Goal: Navigation & Orientation: Find specific page/section

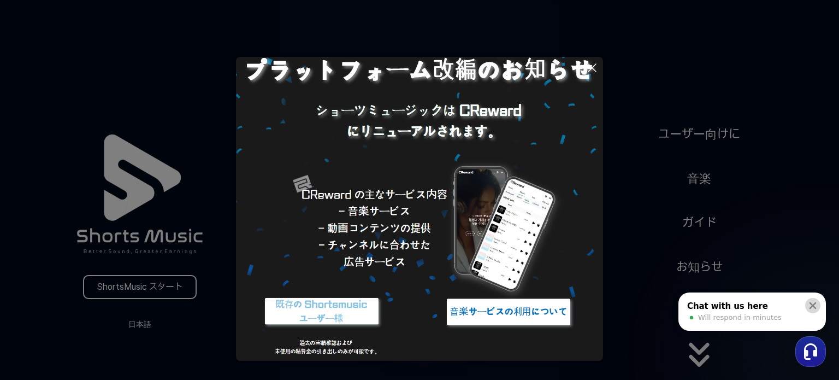
click at [813, 304] on icon at bounding box center [812, 305] width 11 height 11
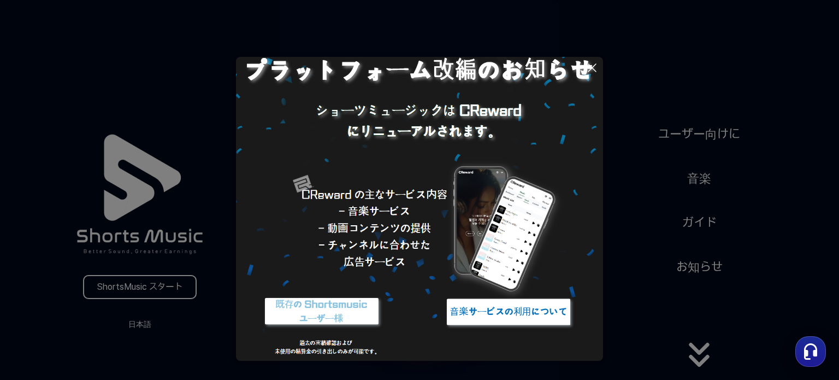
click at [674, 67] on button at bounding box center [419, 190] width 839 height 380
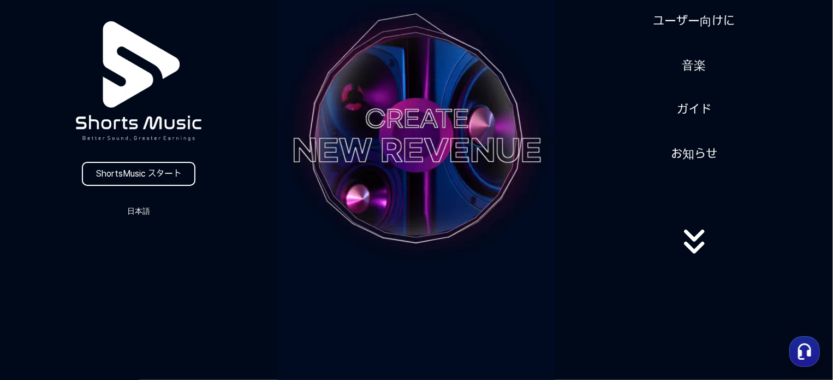
scroll to position [273, 0]
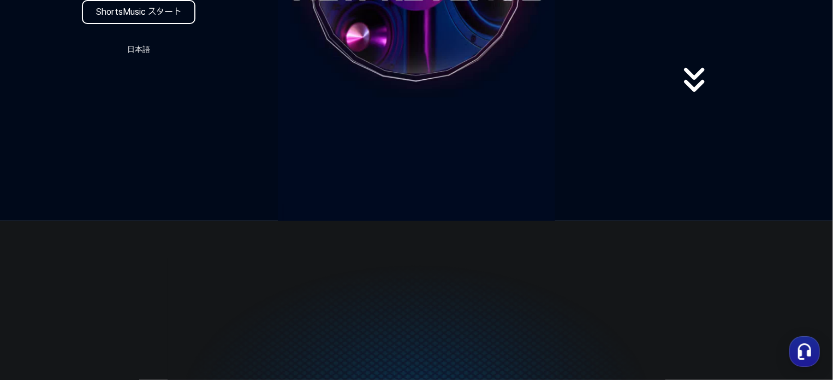
drag, startPoint x: 120, startPoint y: 35, endPoint x: 122, endPoint y: 40, distance: 6.1
click at [137, 50] on button "日本語" at bounding box center [138, 49] width 52 height 15
click at [147, 91] on button "日本語" at bounding box center [139, 95] width 44 height 11
